Goal: Task Accomplishment & Management: Complete application form

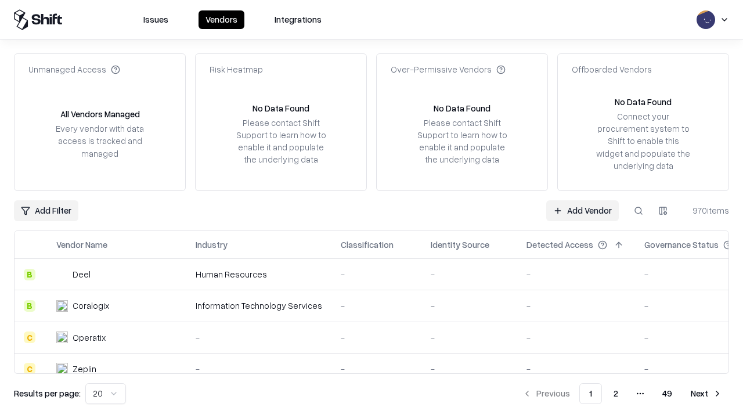
click at [583, 210] on link "Add Vendor" at bounding box center [583, 210] width 73 height 21
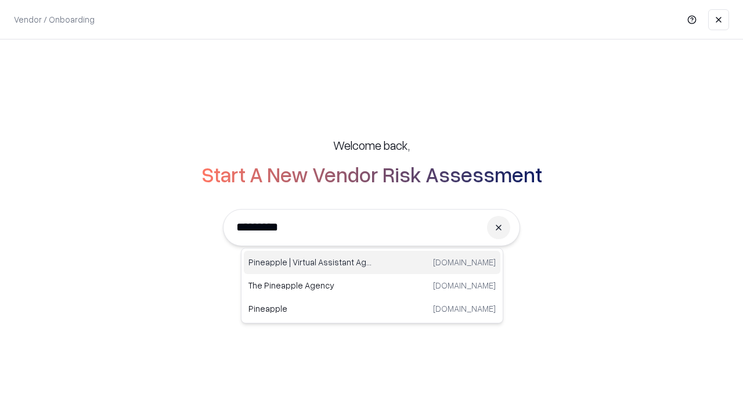
click at [372, 263] on div "Pineapple | Virtual Assistant Agency [DOMAIN_NAME]" at bounding box center [372, 262] width 257 height 23
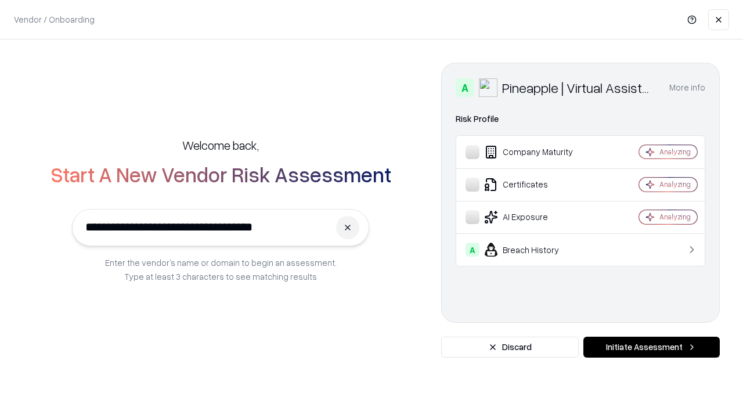
type input "**********"
click at [652, 347] on button "Initiate Assessment" at bounding box center [652, 347] width 136 height 21
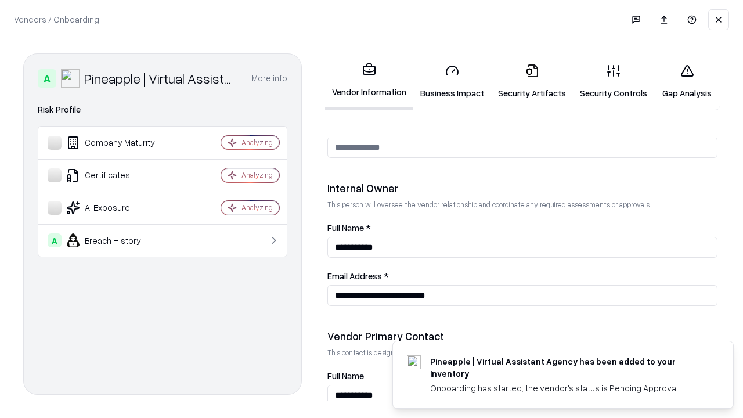
scroll to position [602, 0]
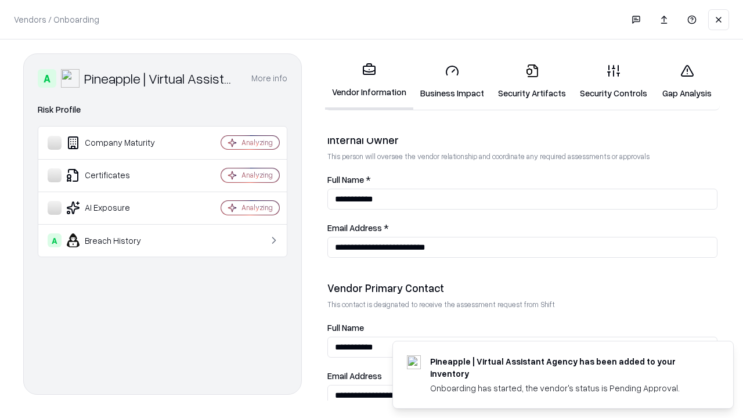
click at [452, 81] on link "Business Impact" at bounding box center [453, 82] width 78 height 54
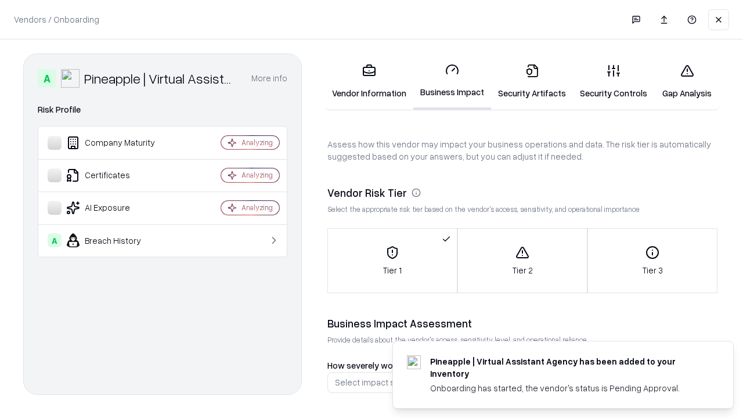
click at [532, 81] on link "Security Artifacts" at bounding box center [532, 82] width 82 height 54
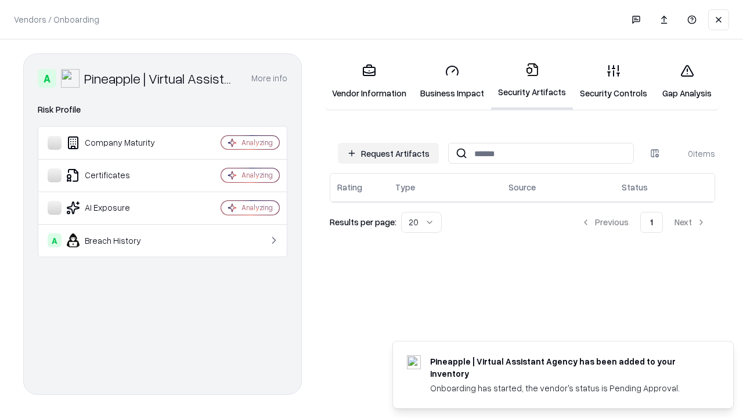
click at [389, 153] on button "Request Artifacts" at bounding box center [388, 153] width 101 height 21
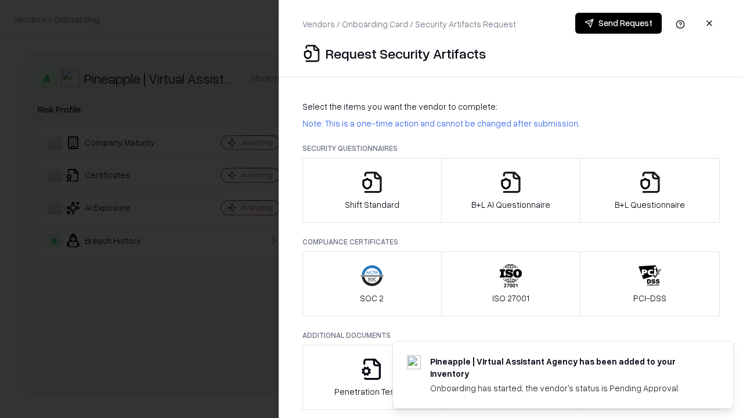
click at [372, 191] on icon "button" at bounding box center [372, 182] width 23 height 23
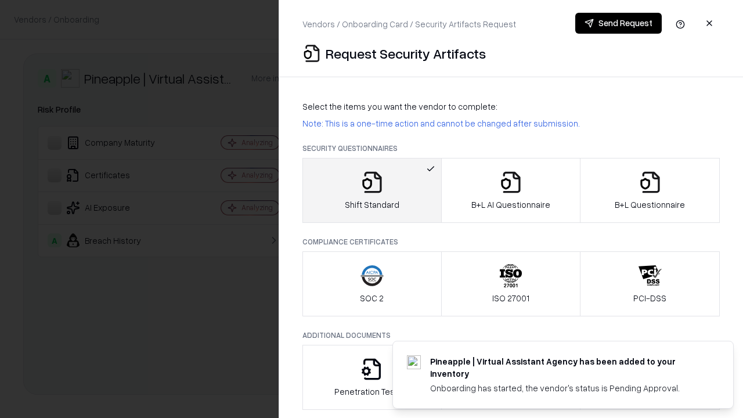
click at [619, 23] on button "Send Request" at bounding box center [619, 23] width 87 height 21
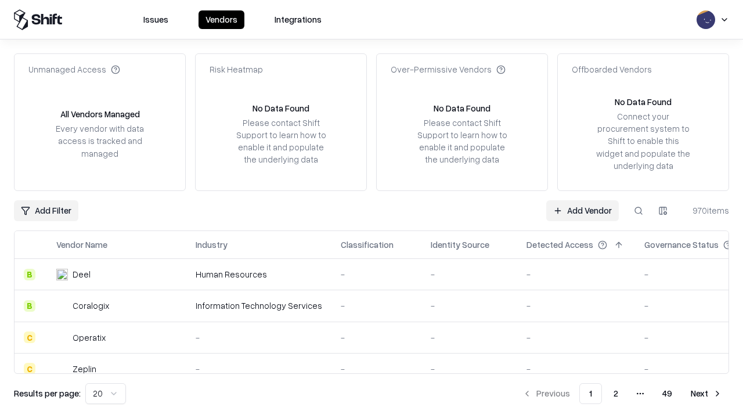
click at [639, 210] on button at bounding box center [638, 210] width 21 height 21
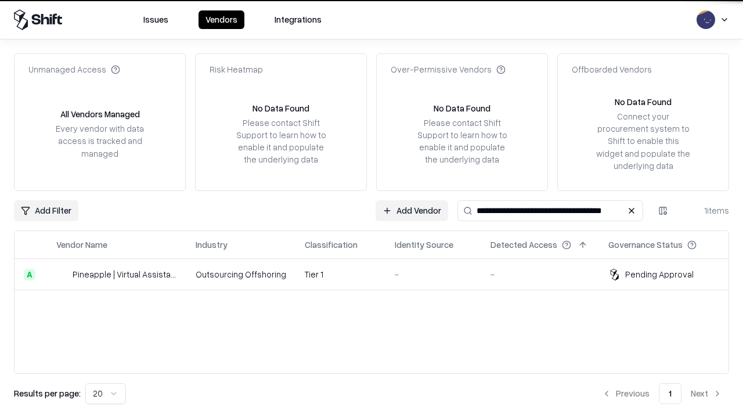
type input "**********"
click at [379, 274] on td "Tier 1" at bounding box center [341, 274] width 90 height 31
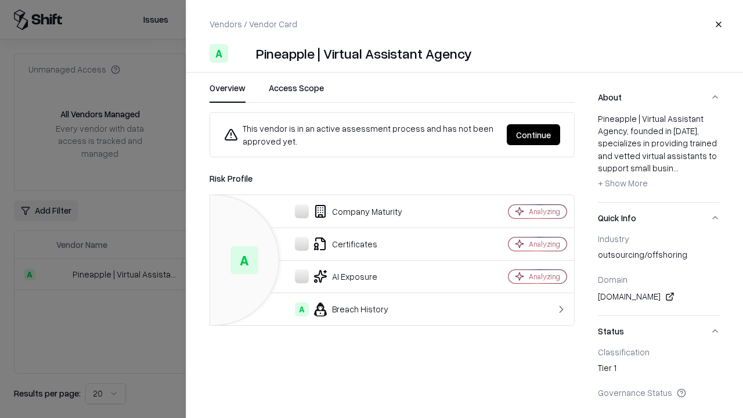
click at [534, 135] on button "Continue" at bounding box center [533, 134] width 53 height 21
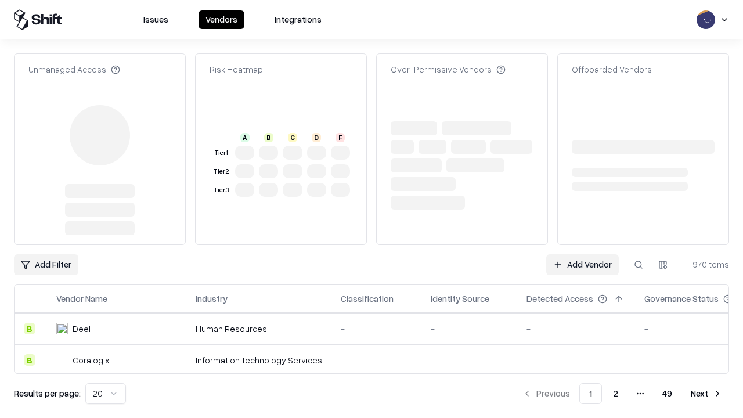
click at [583, 254] on link "Add Vendor" at bounding box center [583, 264] width 73 height 21
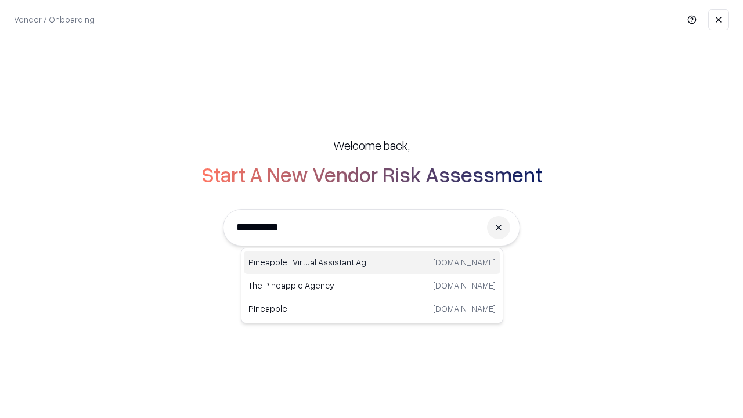
click at [372, 263] on div "Pineapple | Virtual Assistant Agency [DOMAIN_NAME]" at bounding box center [372, 262] width 257 height 23
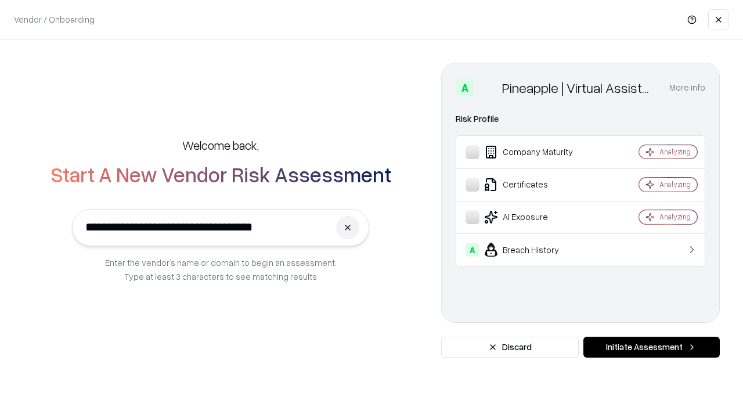
type input "**********"
click at [652, 347] on button "Initiate Assessment" at bounding box center [652, 347] width 136 height 21
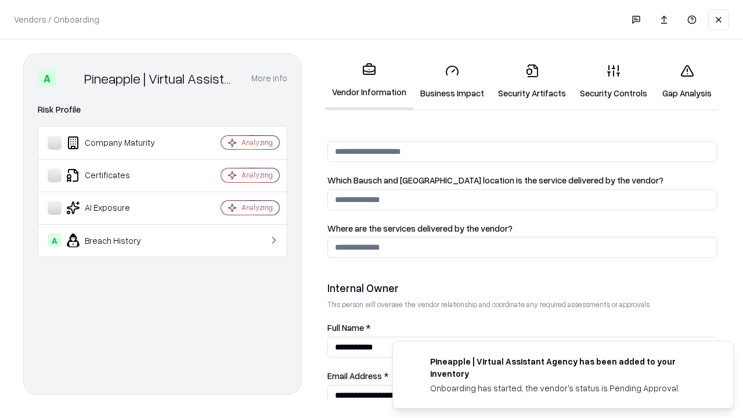
scroll to position [602, 0]
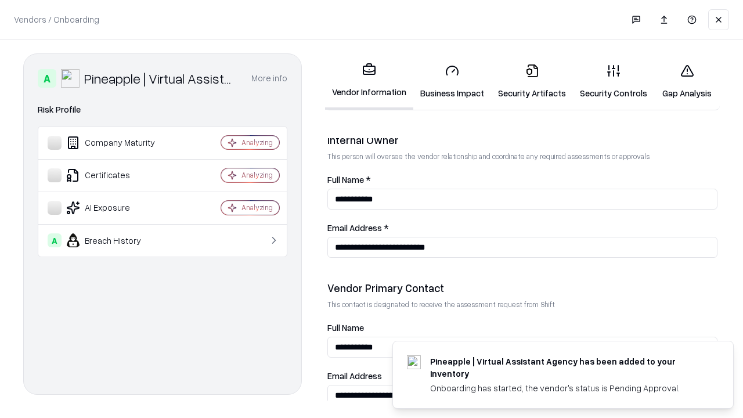
click at [687, 81] on link "Gap Analysis" at bounding box center [688, 82] width 66 height 54
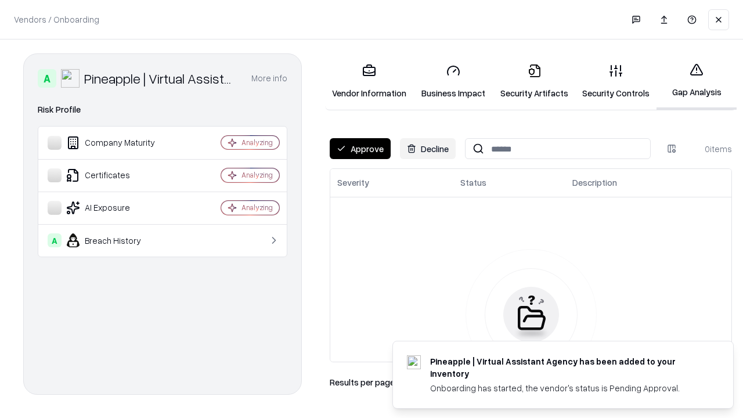
click at [360, 149] on button "Approve" at bounding box center [360, 148] width 61 height 21
